Goal: Check status

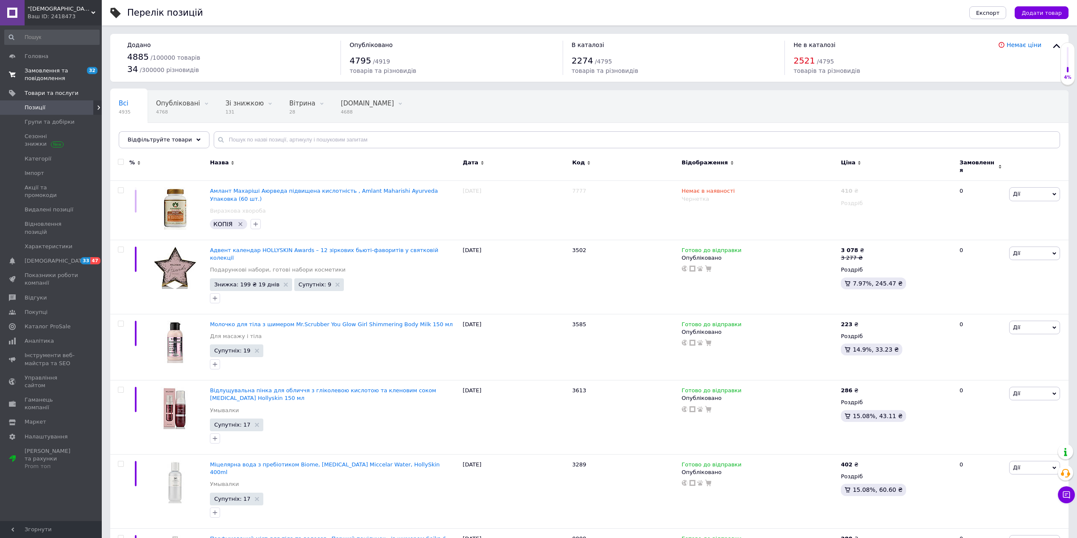
click at [49, 77] on span "Замовлення та повідомлення" at bounding box center [52, 74] width 54 height 15
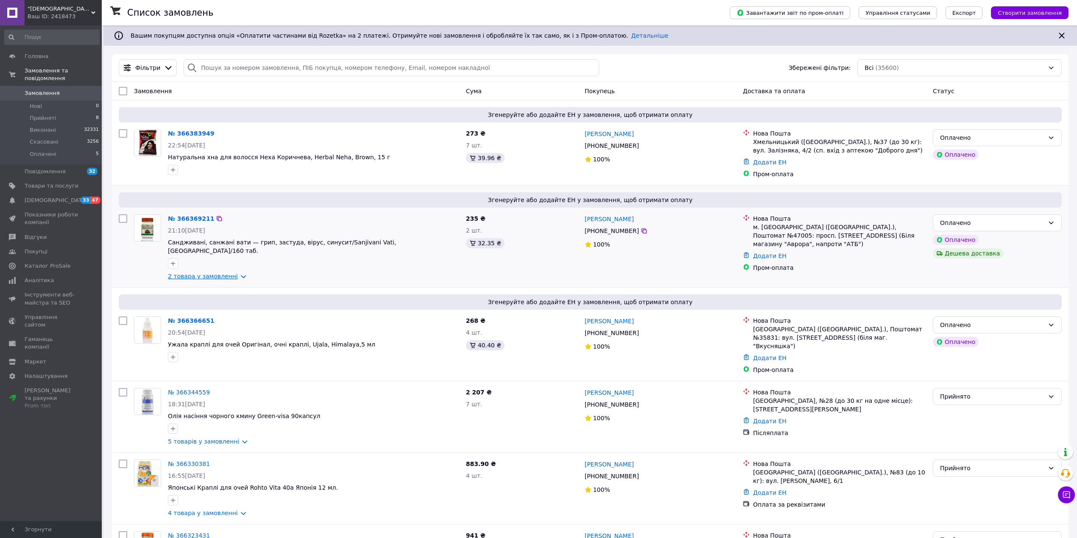
click at [223, 273] on link "2 товара у замовленні" at bounding box center [203, 276] width 70 height 7
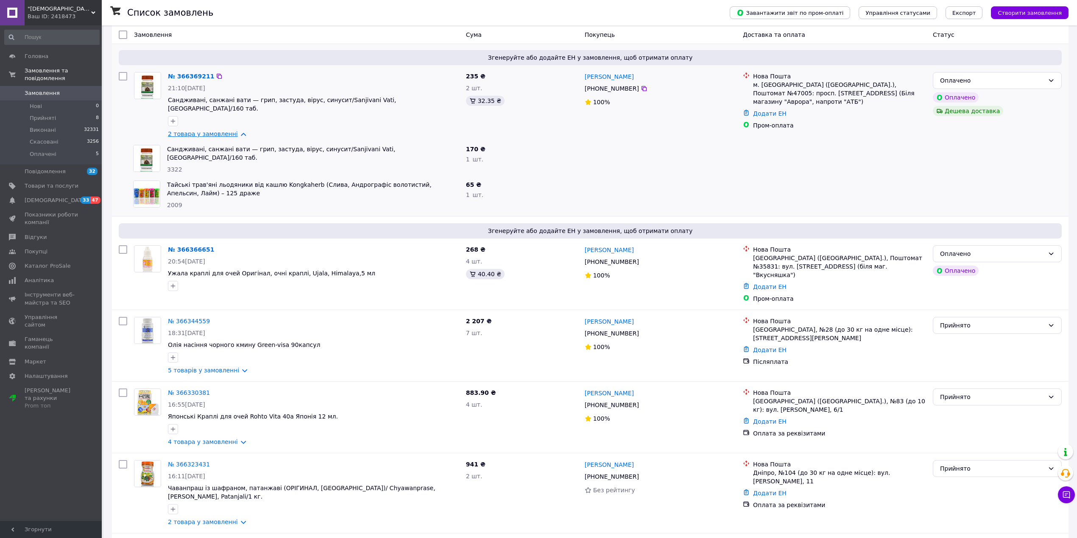
scroll to position [170, 0]
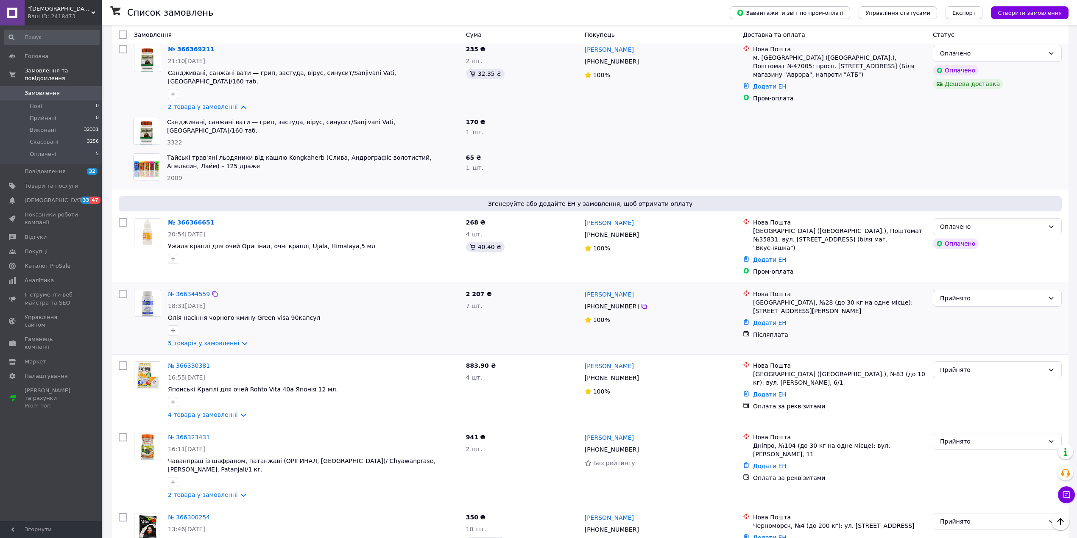
click at [218, 340] on link "5 товарів у замовленні" at bounding box center [203, 343] width 71 height 7
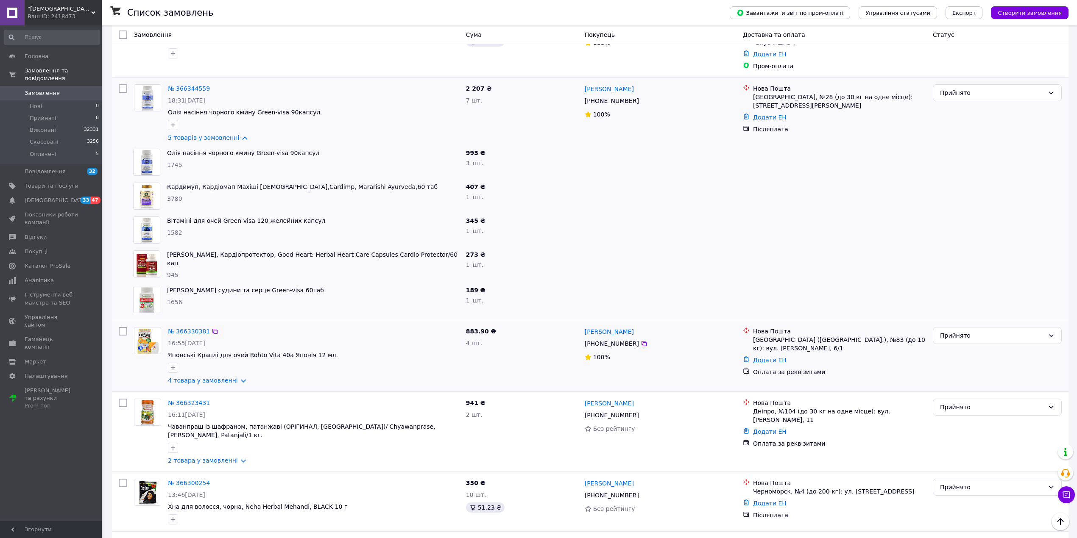
scroll to position [395, 0]
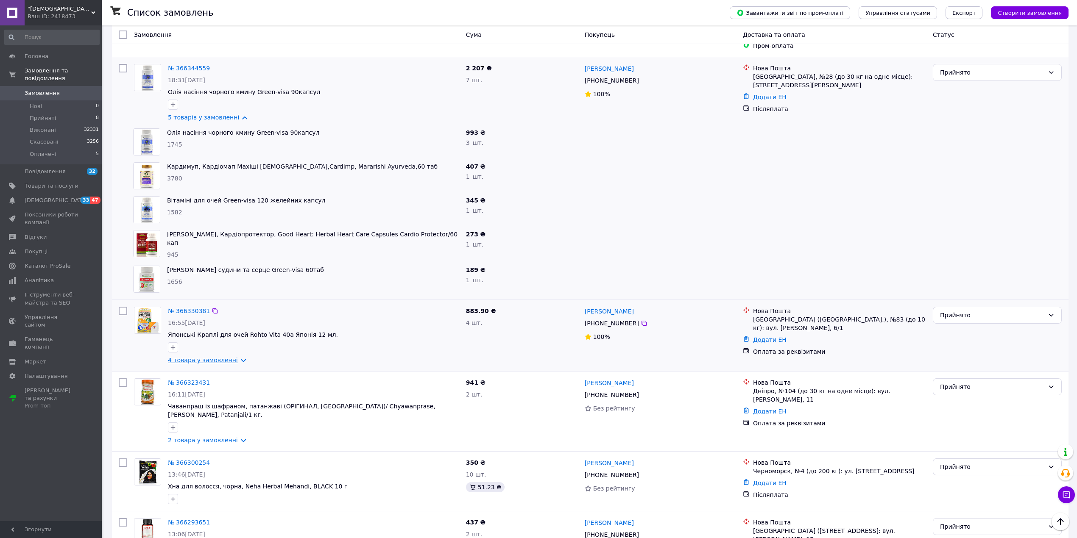
click at [220, 357] on link "4 товара у замовленні" at bounding box center [203, 360] width 70 height 7
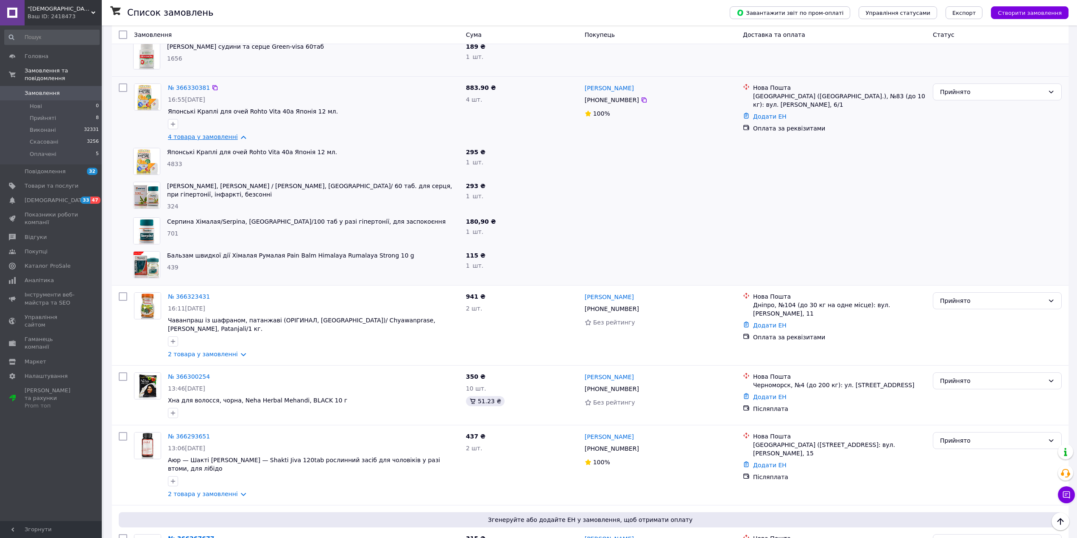
scroll to position [621, 0]
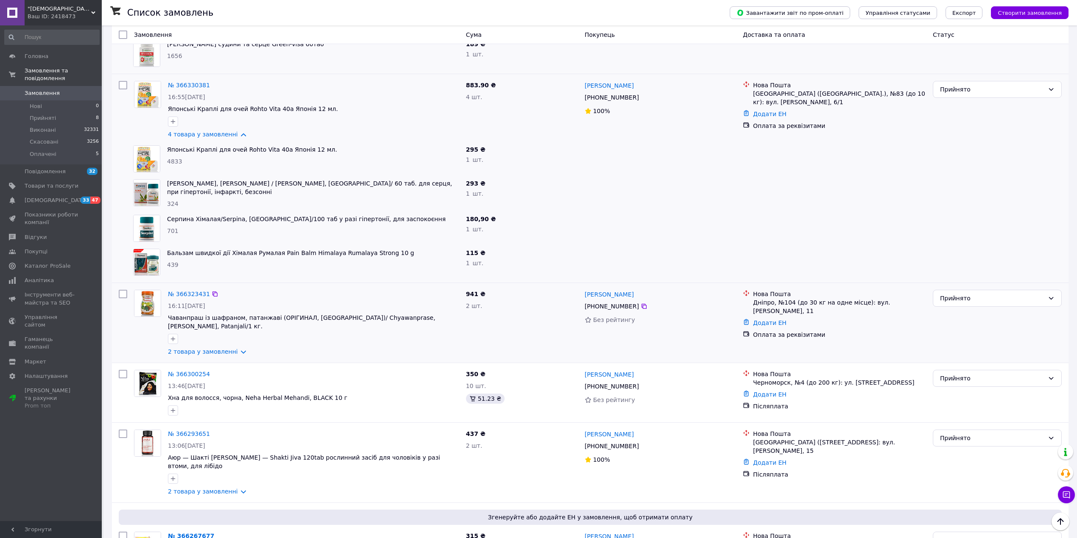
click at [219, 329] on div "№ 366323431 16:11[DATE] Чаванпраш із шафраном, патанжаві (ОРІГИНАЛ, [GEOGRAPHIC…" at bounding box center [313, 323] width 298 height 73
click at [219, 348] on link "2 товара у замовленні" at bounding box center [203, 351] width 70 height 7
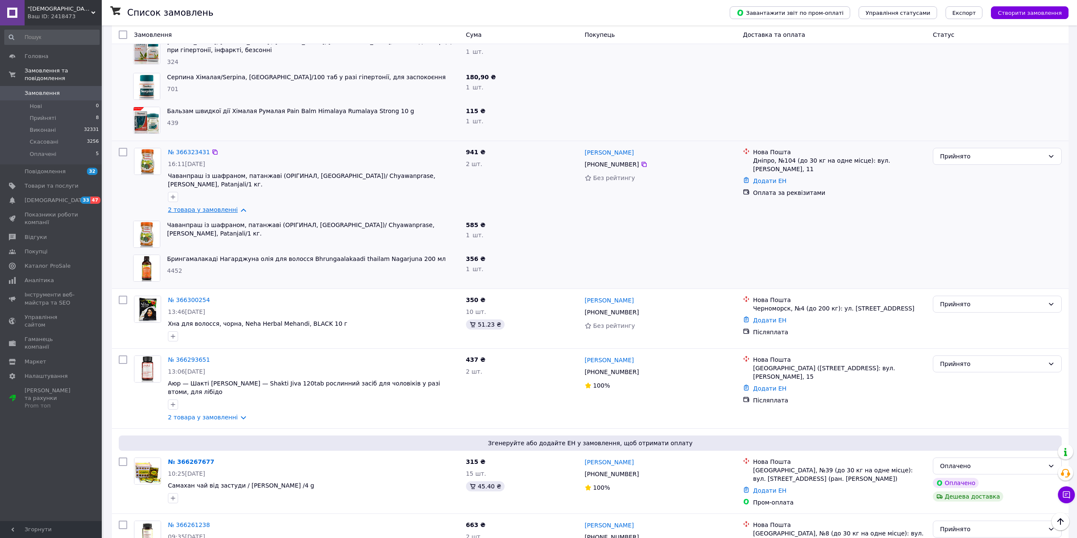
scroll to position [848, 0]
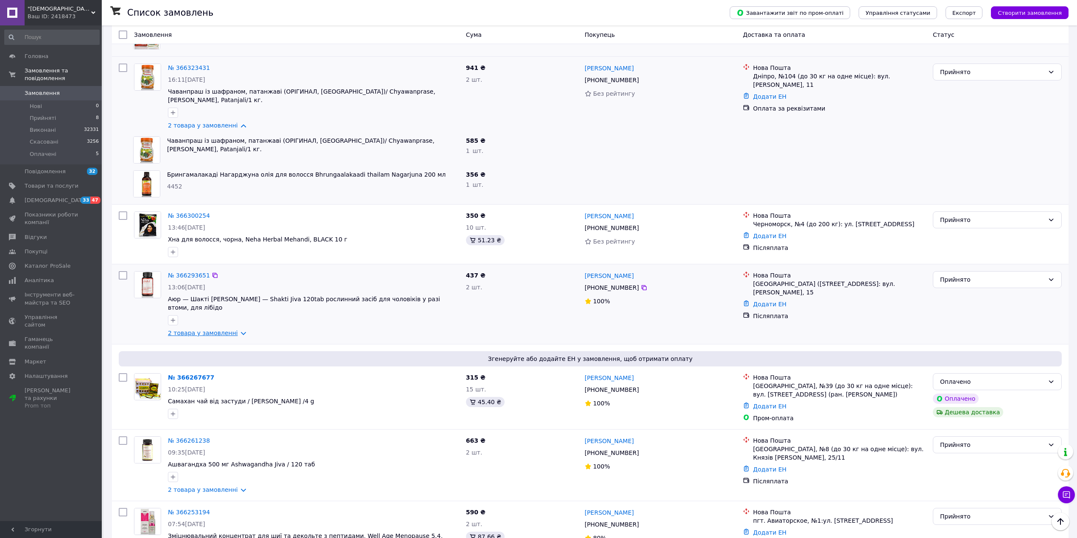
click at [220, 330] on link "2 товара у замовленні" at bounding box center [203, 333] width 70 height 7
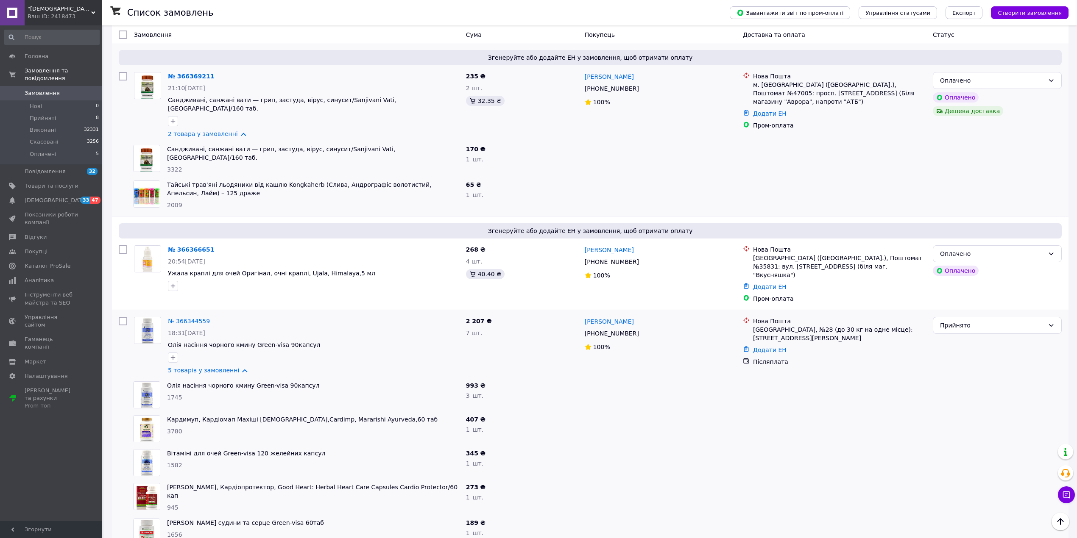
scroll to position [0, 0]
